Goal: Task Accomplishment & Management: Manage account settings

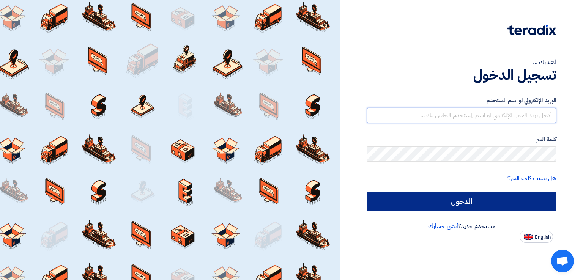
type input "[EMAIL_ADDRESS][DOMAIN_NAME]"
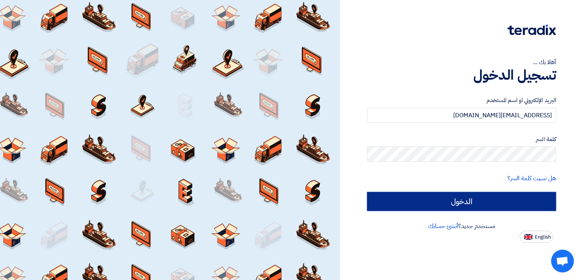
click at [381, 199] on input "الدخول" at bounding box center [461, 201] width 189 height 19
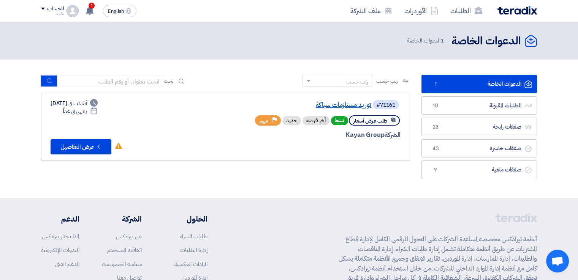
click at [355, 104] on link "توريد مستلزمات سباكة" at bounding box center [295, 105] width 152 height 7
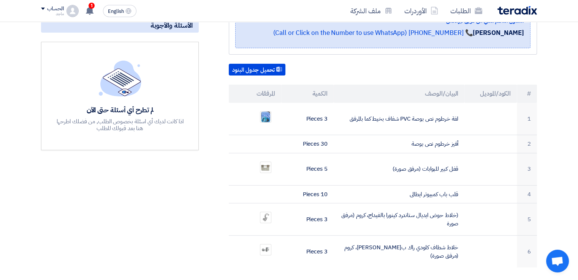
scroll to position [173, 0]
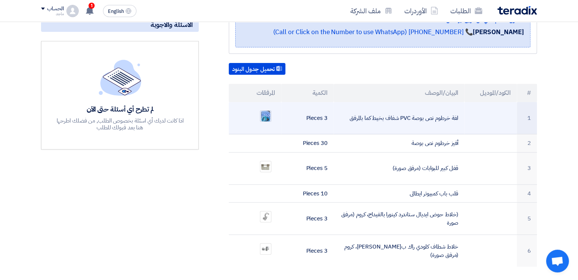
click at [262, 110] on img at bounding box center [265, 116] width 11 height 13
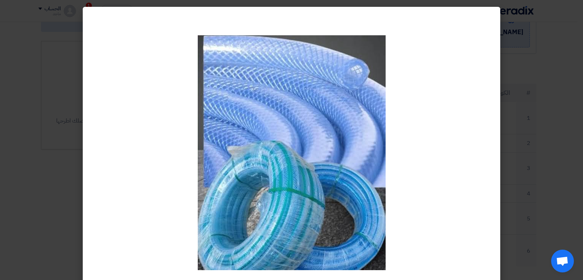
click at [76, 118] on modal-container at bounding box center [291, 140] width 583 height 280
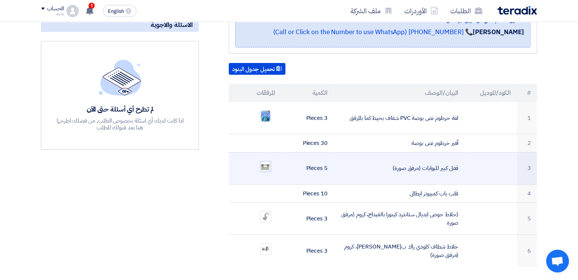
click at [263, 161] on img at bounding box center [265, 166] width 11 height 11
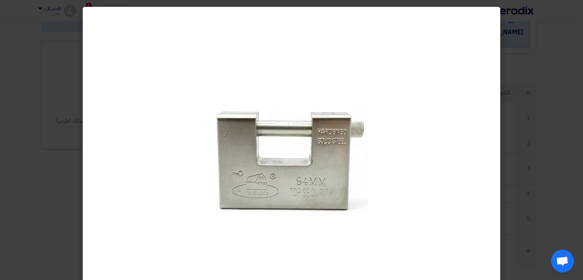
click at [77, 121] on modal-container at bounding box center [291, 140] width 583 height 280
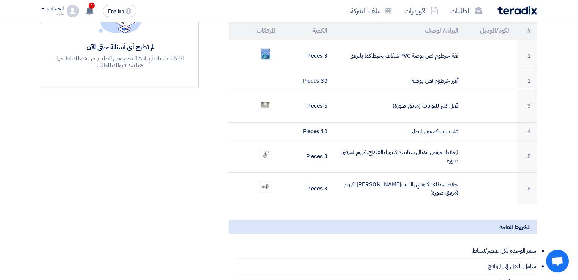
scroll to position [238, 0]
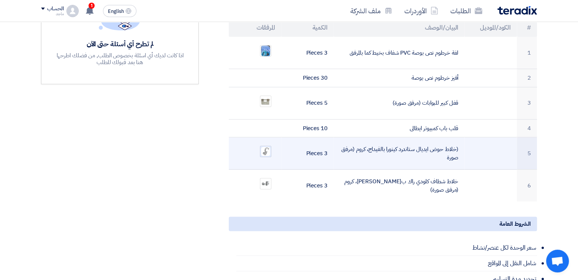
click at [265, 146] on img at bounding box center [265, 151] width 11 height 11
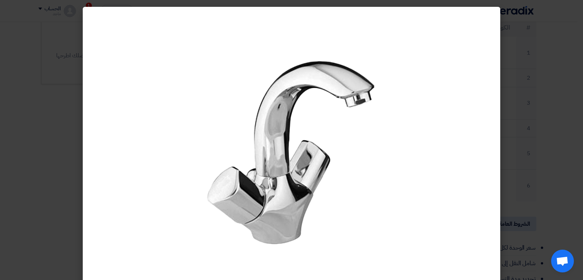
click at [30, 136] on modal-container at bounding box center [291, 140] width 583 height 280
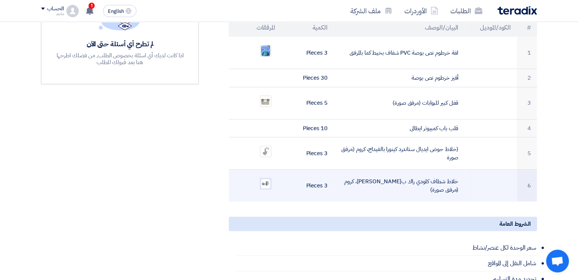
click at [263, 178] on img at bounding box center [265, 183] width 11 height 11
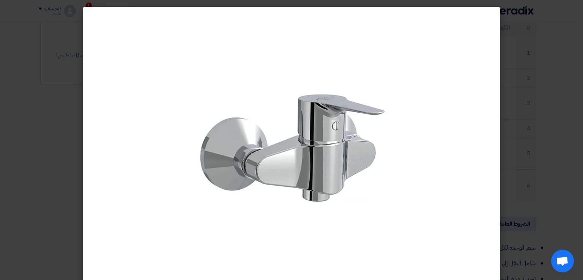
click at [54, 160] on modal-container at bounding box center [291, 140] width 583 height 280
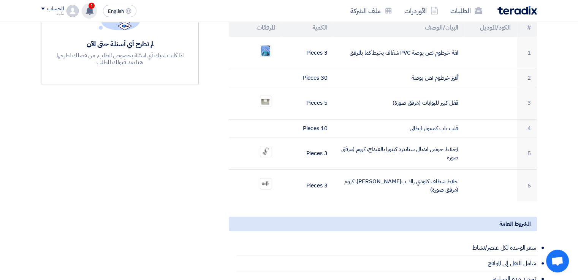
click at [92, 5] on span "1" at bounding box center [91, 6] width 6 height 6
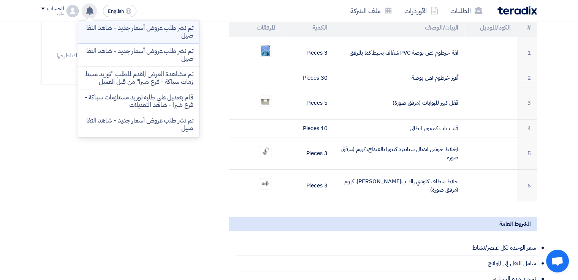
click at [117, 32] on p "تم نشر طلب عروض أسعار جديد - شاهد التفاصيل" at bounding box center [138, 31] width 109 height 15
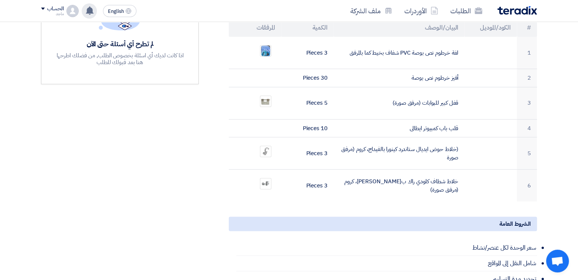
click at [88, 13] on icon at bounding box center [89, 10] width 8 height 8
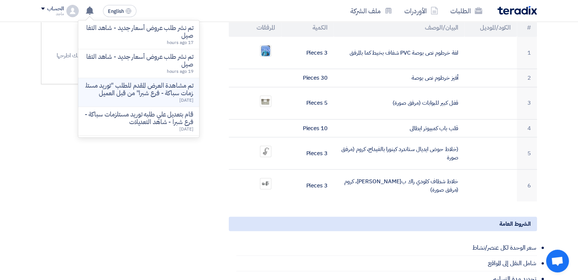
click at [137, 95] on p "تم مشاهدة العرض المقدم للطلب "توريد مستلزمات سباكة - فرع شبرا" من قبل العميل" at bounding box center [138, 89] width 109 height 15
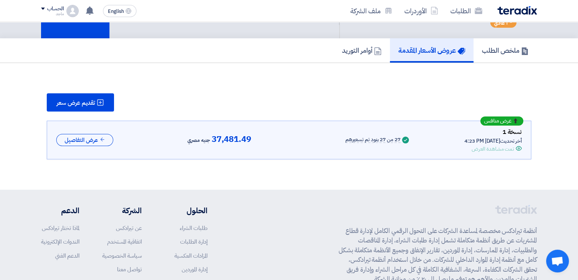
scroll to position [37, 0]
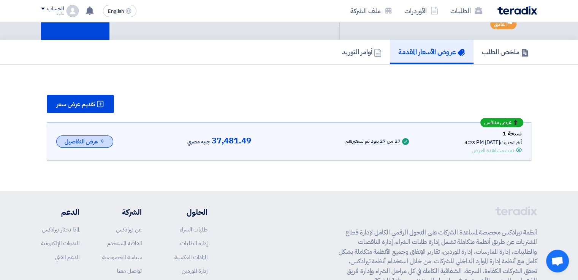
click at [91, 143] on button "عرض التفاصيل" at bounding box center [84, 142] width 57 height 13
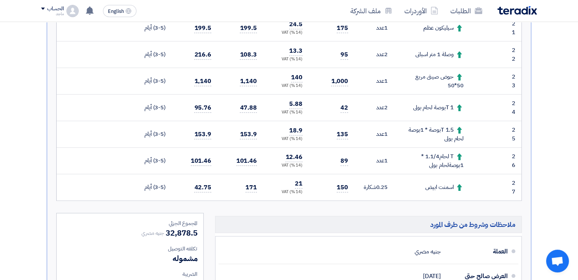
scroll to position [811, 0]
